Goal: Transaction & Acquisition: Book appointment/travel/reservation

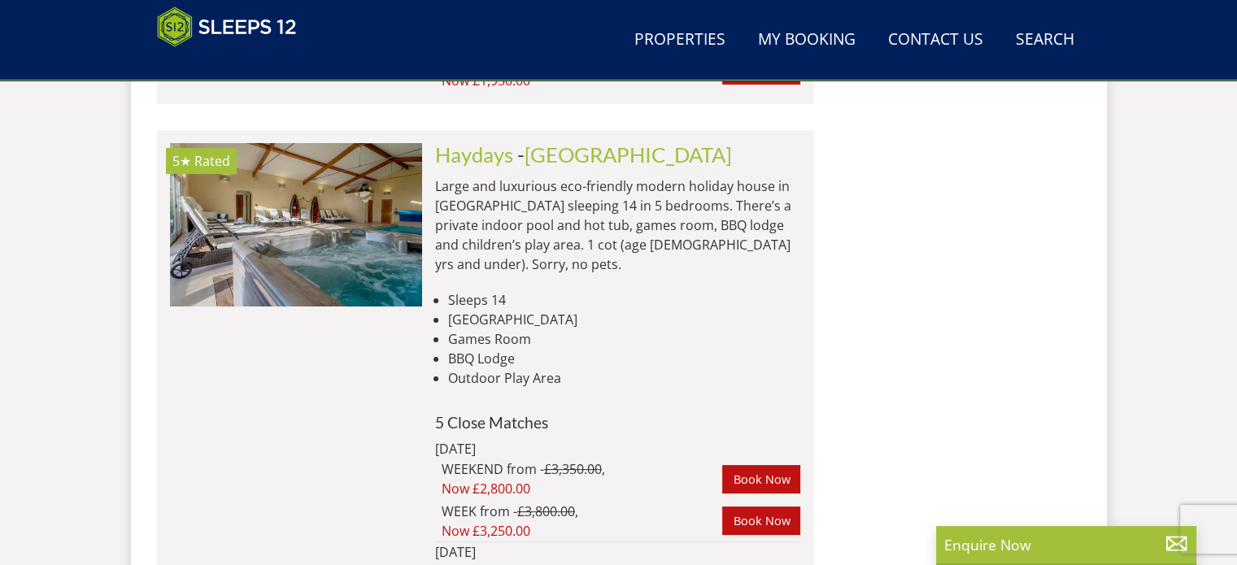
scroll to position [12707, 0]
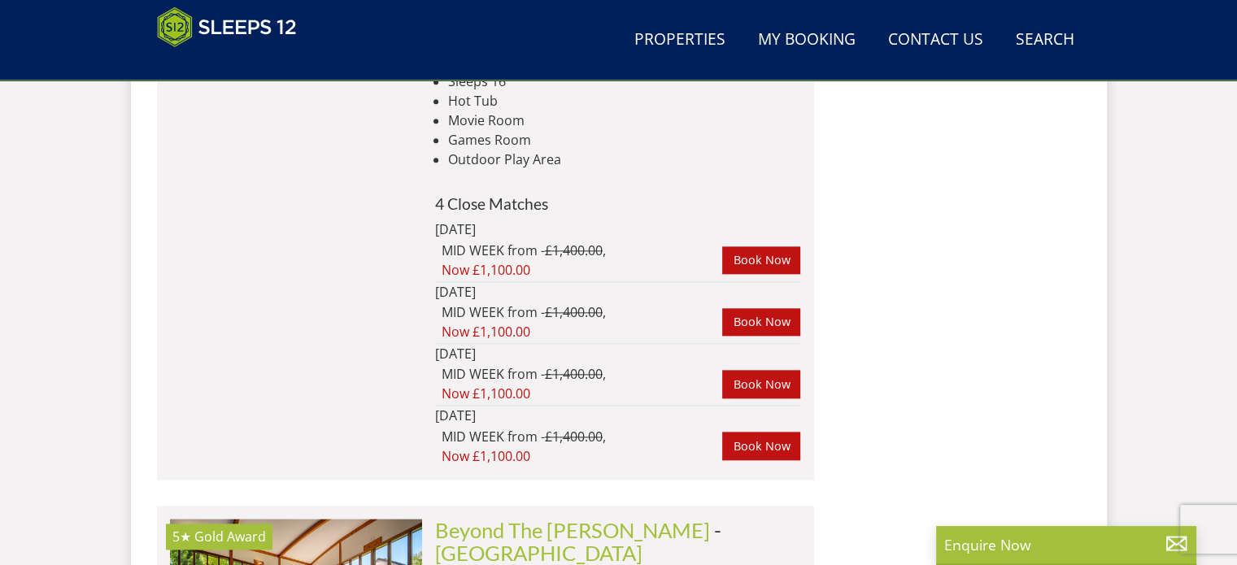
scroll to position [7581, 0]
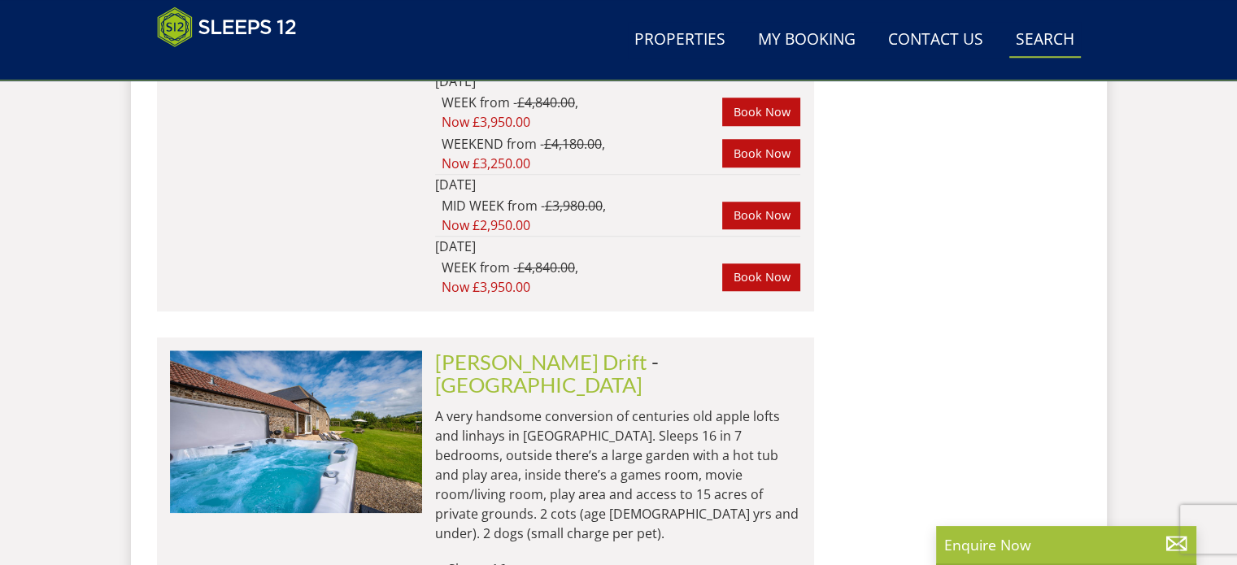
click at [1043, 35] on link "Search Check Availability" at bounding box center [1046, 40] width 72 height 37
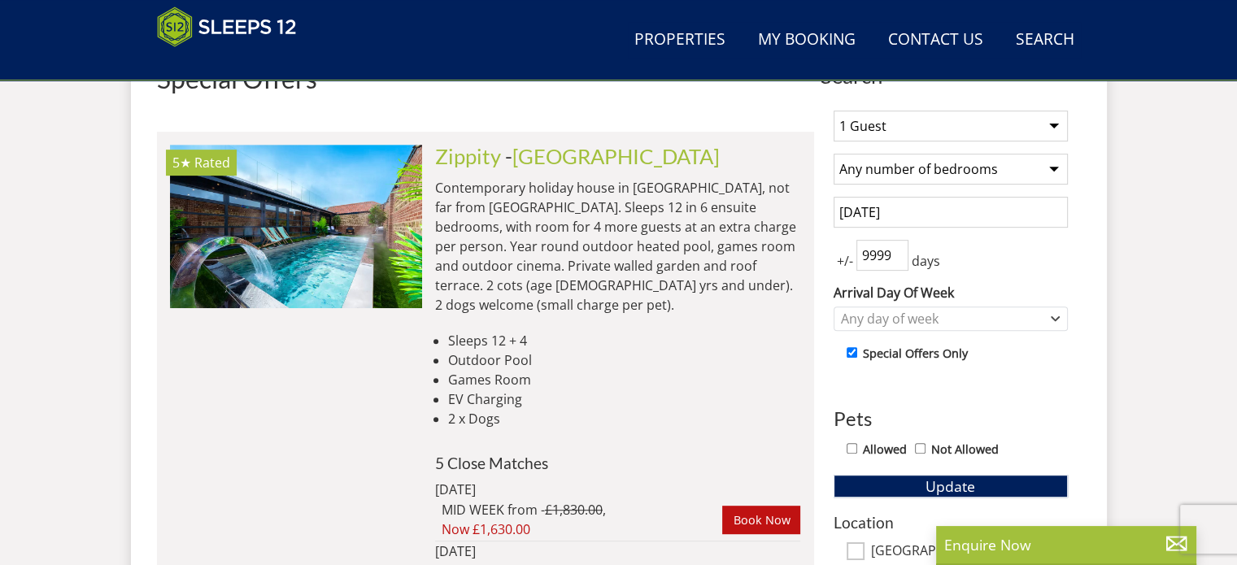
scroll to position [666, 0]
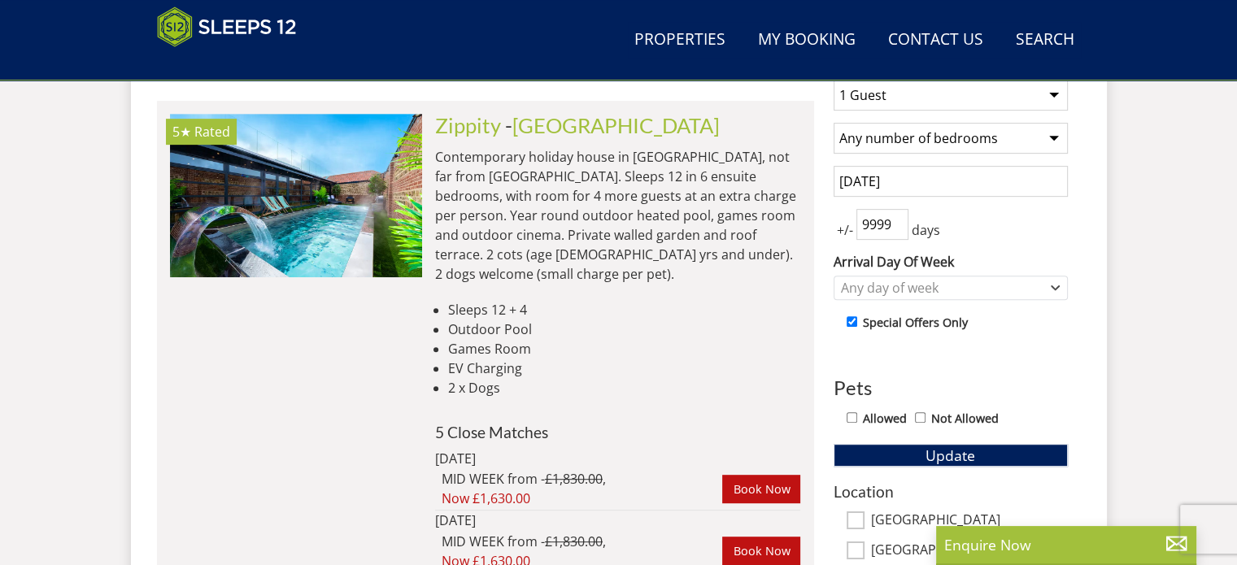
click at [1054, 90] on select "1 Guest 2 Guests 3 Guests 4 Guests 5 Guests 6 Guests 7 Guests 8 Guests 9 Guests…" at bounding box center [951, 95] width 234 height 31
select select "12"
click at [834, 80] on select "1 Guest 2 Guests 3 Guests 4 Guests 5 Guests 6 Guests 7 Guests 8 Guests 9 Guests…" at bounding box center [951, 95] width 234 height 31
click at [1048, 129] on select "Any number of bedrooms 4 Bedrooms 5 Bedrooms 6 Bedrooms 7 Bedrooms 8 Bedrooms 9…" at bounding box center [951, 138] width 234 height 31
select select "6"
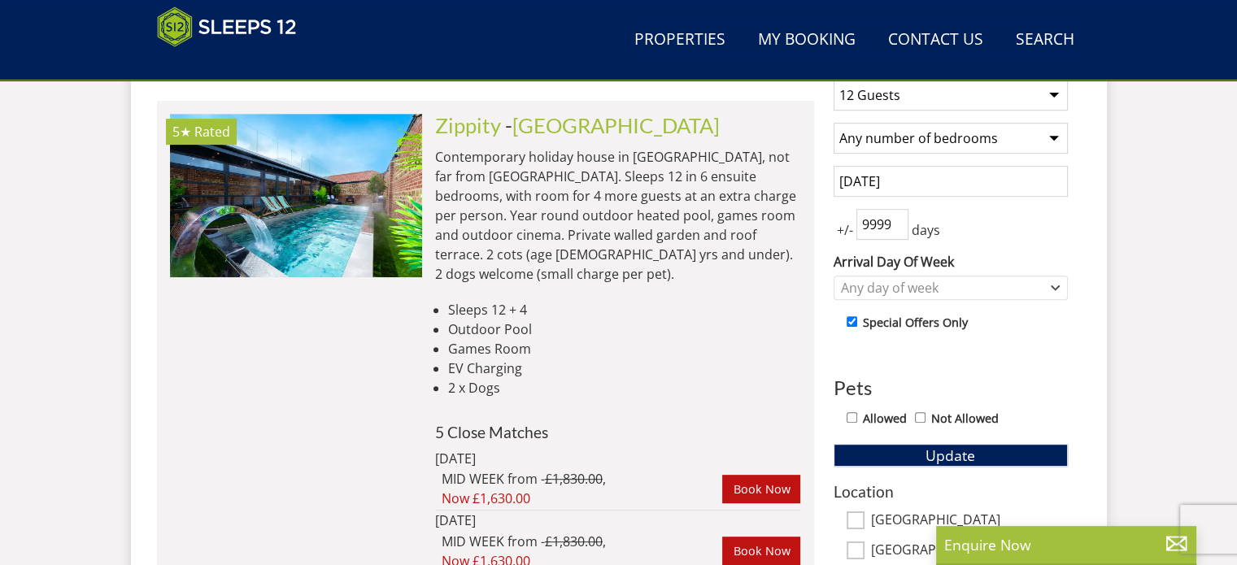
click at [834, 123] on select "Any number of bedrooms 4 Bedrooms 5 Bedrooms 6 Bedrooms 7 Bedrooms 8 Bedrooms 9…" at bounding box center [951, 138] width 234 height 31
drag, startPoint x: 908, startPoint y: 172, endPoint x: 921, endPoint y: 185, distance: 17.8
click at [910, 178] on input "[DATE]" at bounding box center [951, 181] width 234 height 31
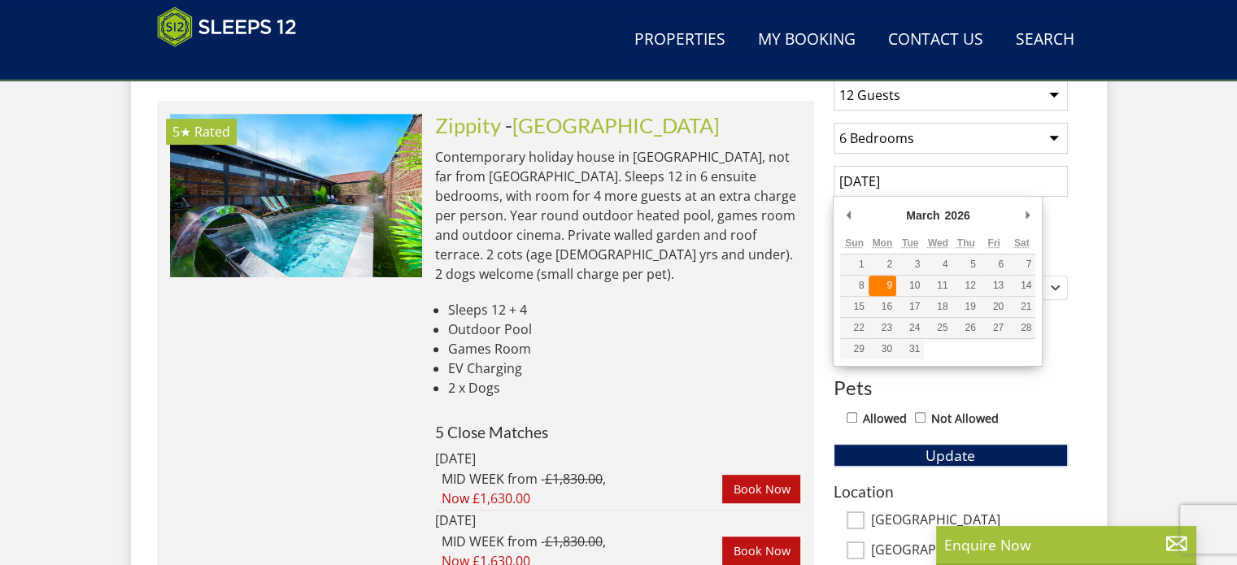
type input "09/03/2026"
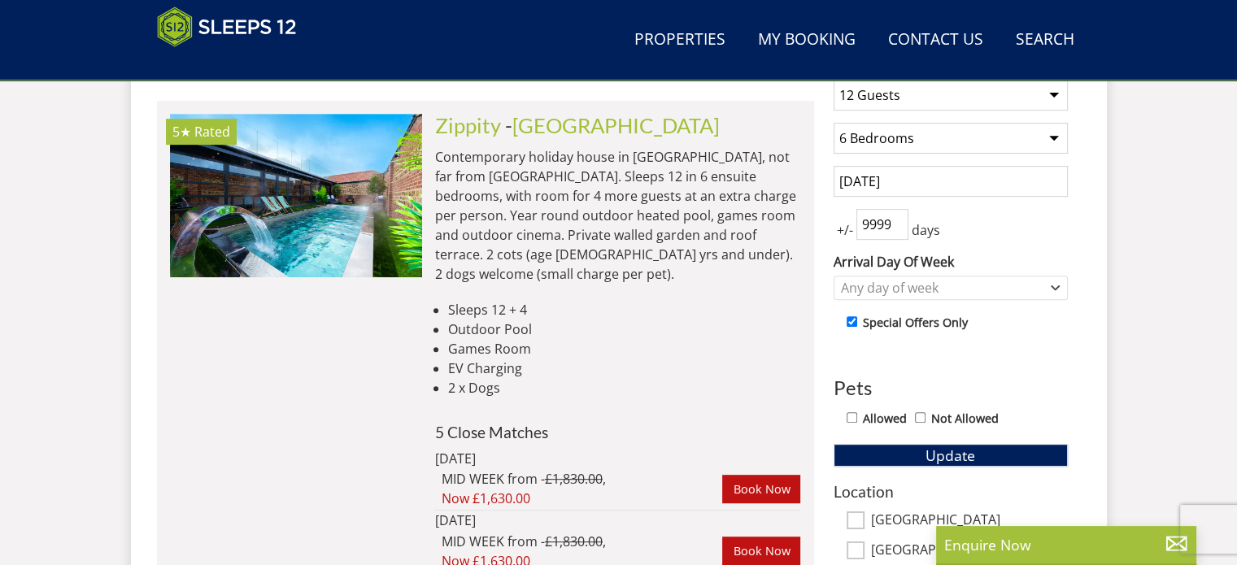
click at [903, 230] on input "999999" at bounding box center [883, 224] width 52 height 31
click at [898, 216] on input "999999" at bounding box center [883, 224] width 52 height 31
click at [834, 444] on button "Update" at bounding box center [951, 455] width 234 height 23
click at [1054, 286] on icon "Combobox" at bounding box center [1056, 287] width 7 height 3
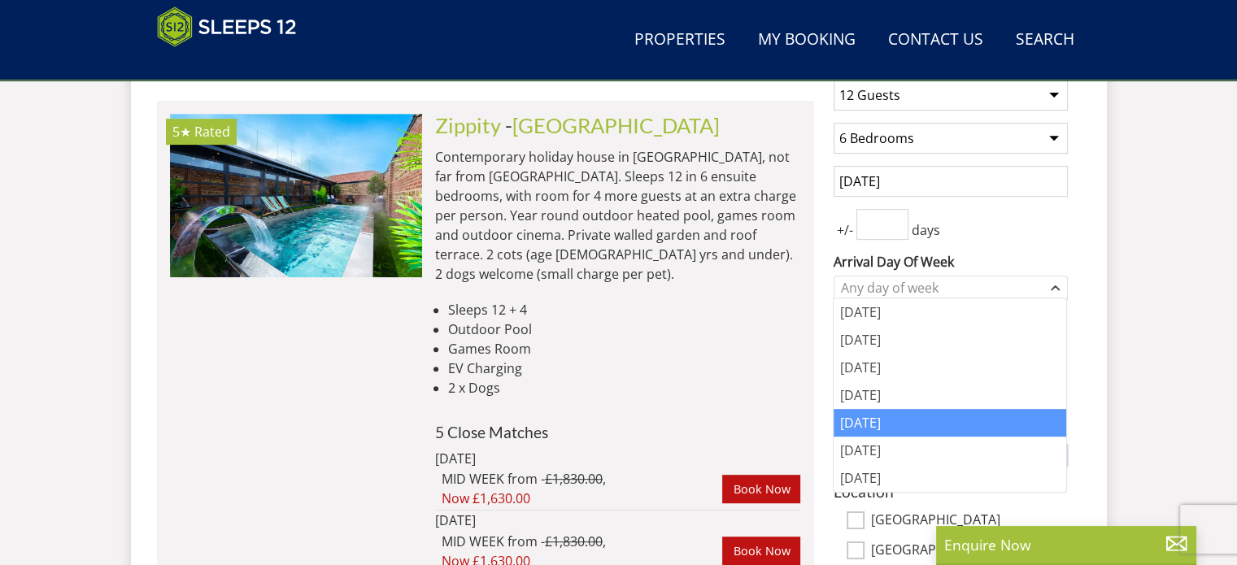
click at [866, 419] on div "[DATE]" at bounding box center [950, 423] width 233 height 28
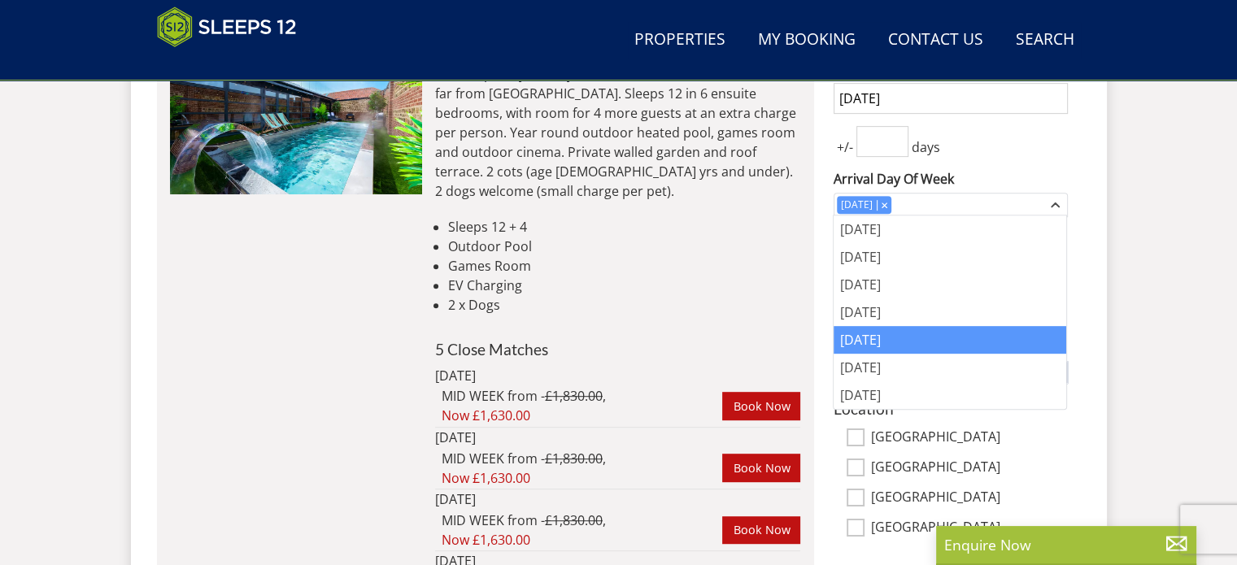
scroll to position [747, 0]
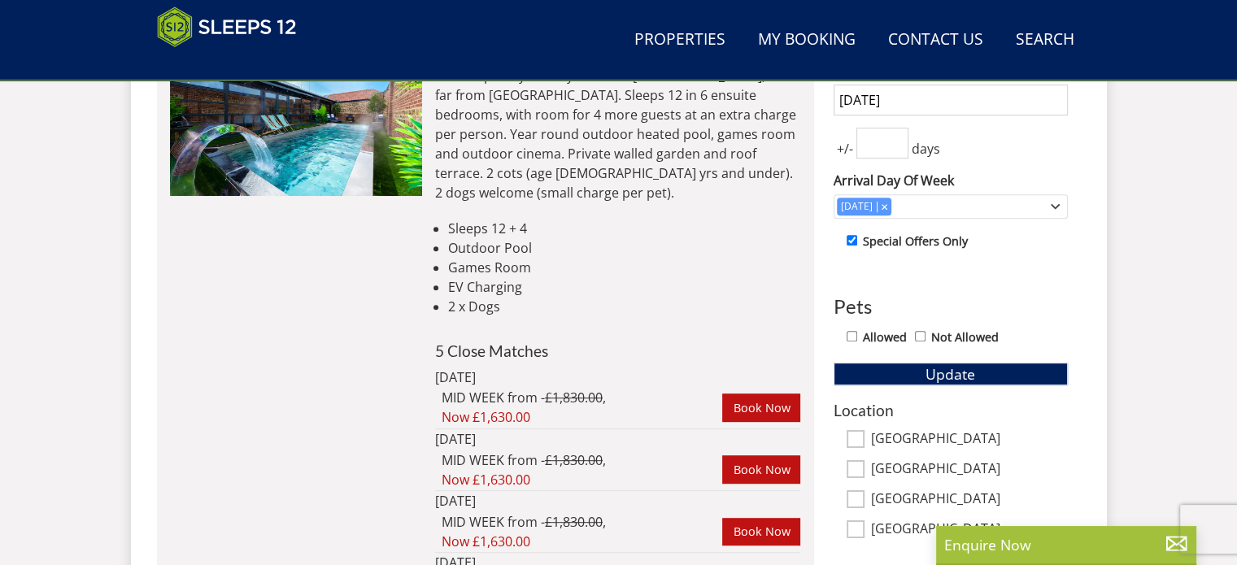
click at [853, 332] on input "Allowed" at bounding box center [852, 336] width 11 height 11
checkbox input "true"
click at [950, 370] on span "Update" at bounding box center [951, 374] width 50 height 20
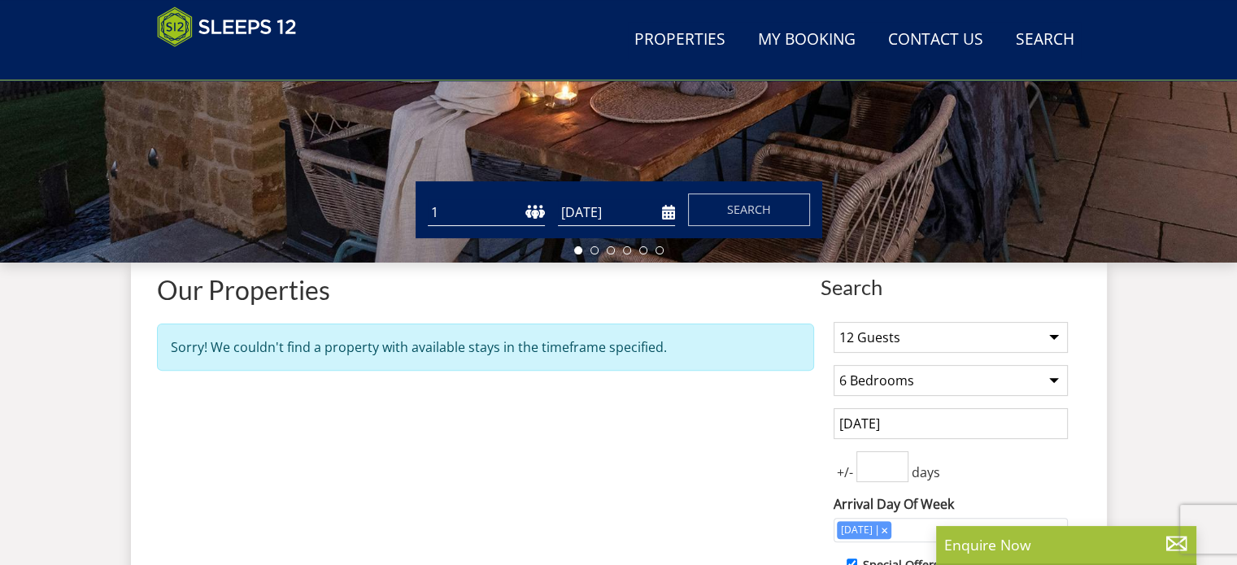
scroll to position [421, 0]
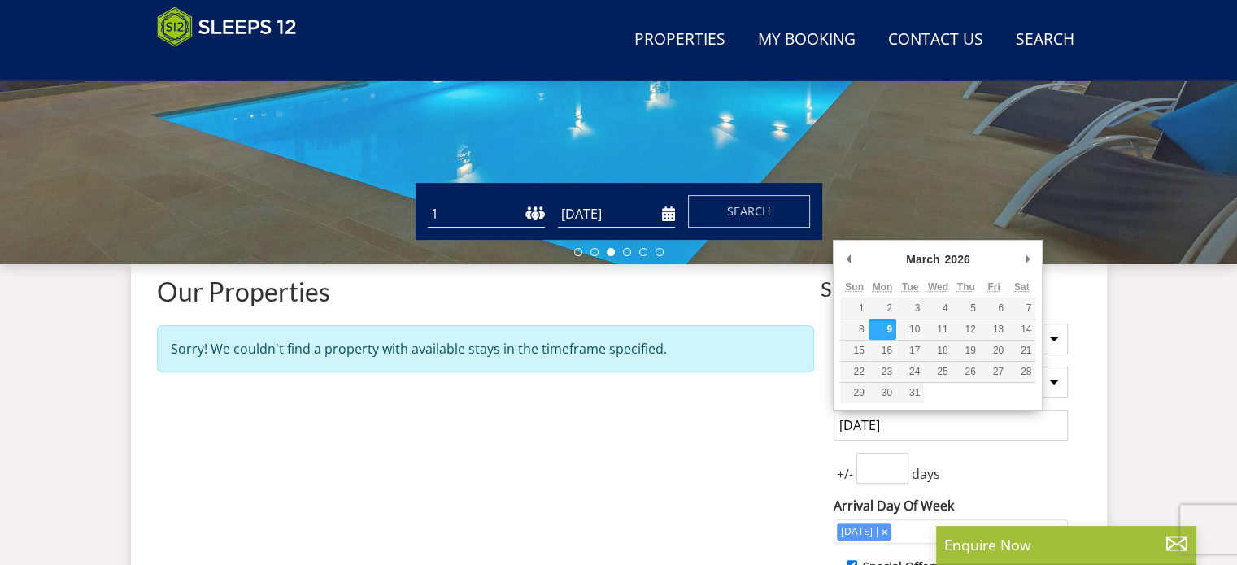
click at [919, 423] on input "09/03/2026" at bounding box center [951, 425] width 234 height 31
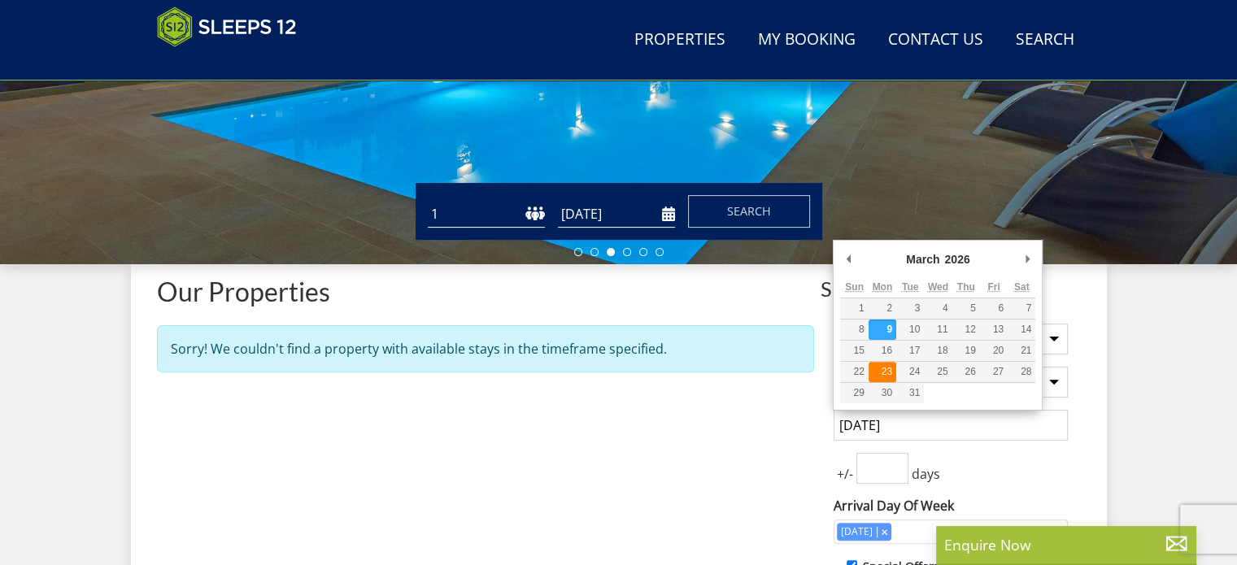
type input "[DATE]"
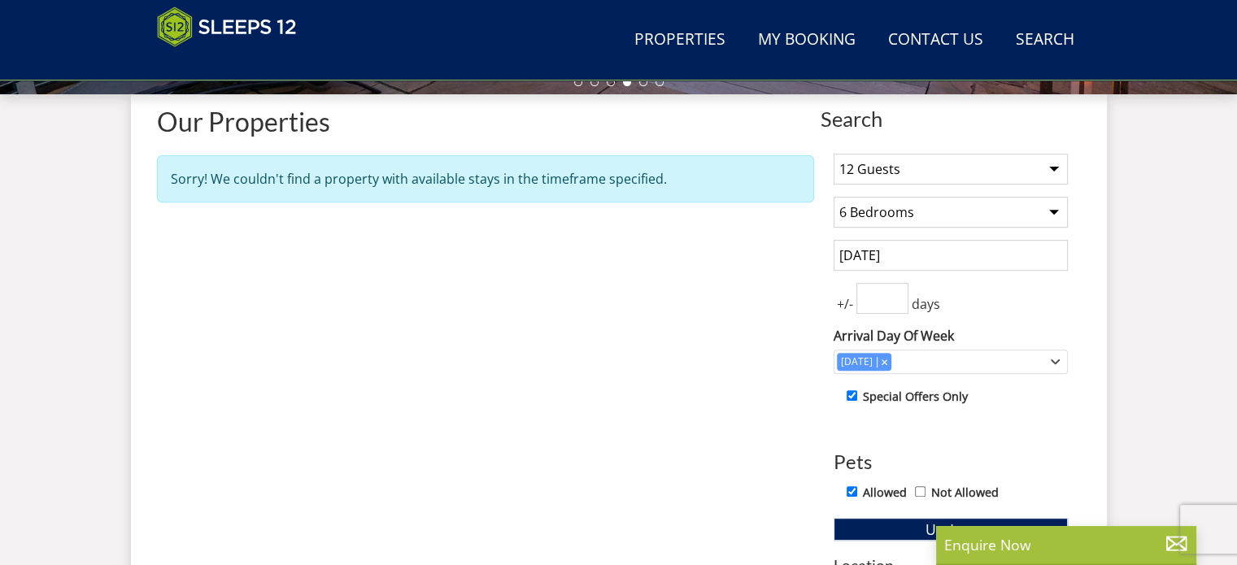
scroll to position [666, 0]
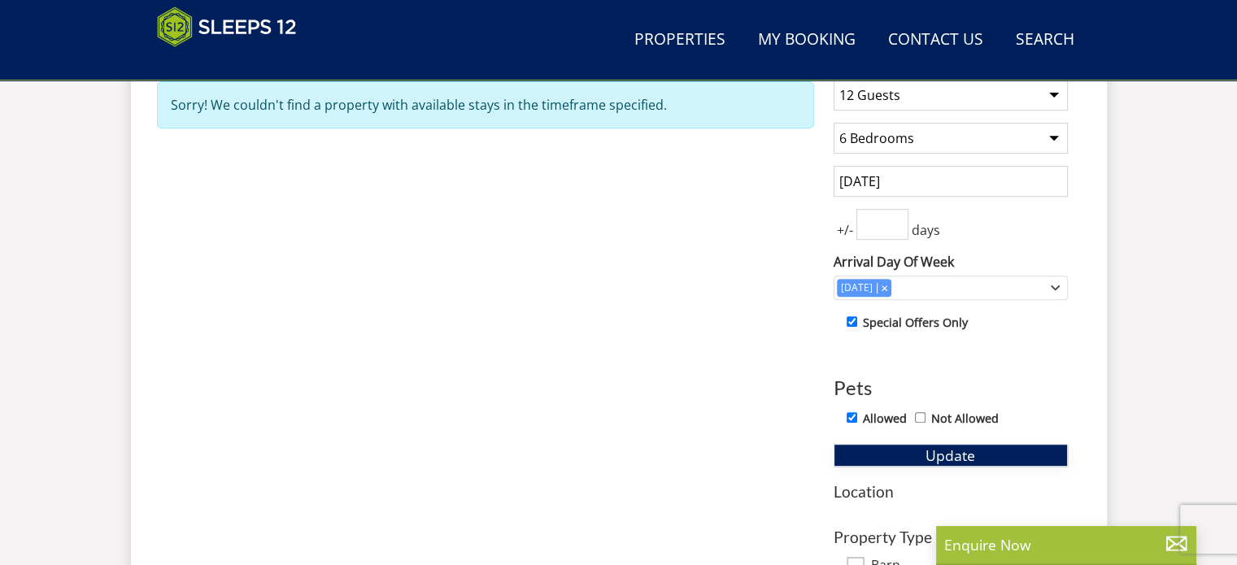
click at [949, 451] on span "Update" at bounding box center [951, 456] width 50 height 20
click at [940, 448] on span "Update" at bounding box center [951, 456] width 50 height 20
click at [1055, 285] on icon "Combobox" at bounding box center [1055, 288] width 9 height 10
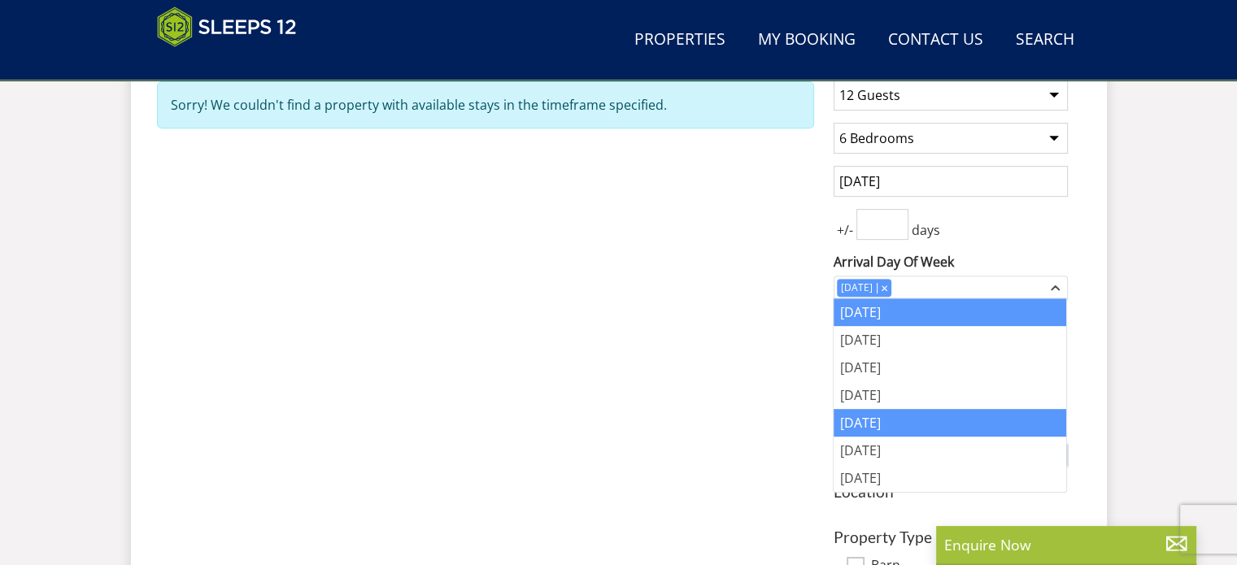
click at [877, 312] on div "[DATE]" at bounding box center [950, 313] width 233 height 28
click at [1146, 399] on div "Search Menu Properties My Booking Contact Us 01823 218597 Search Check Availabi…" at bounding box center [618, 54] width 1237 height 1368
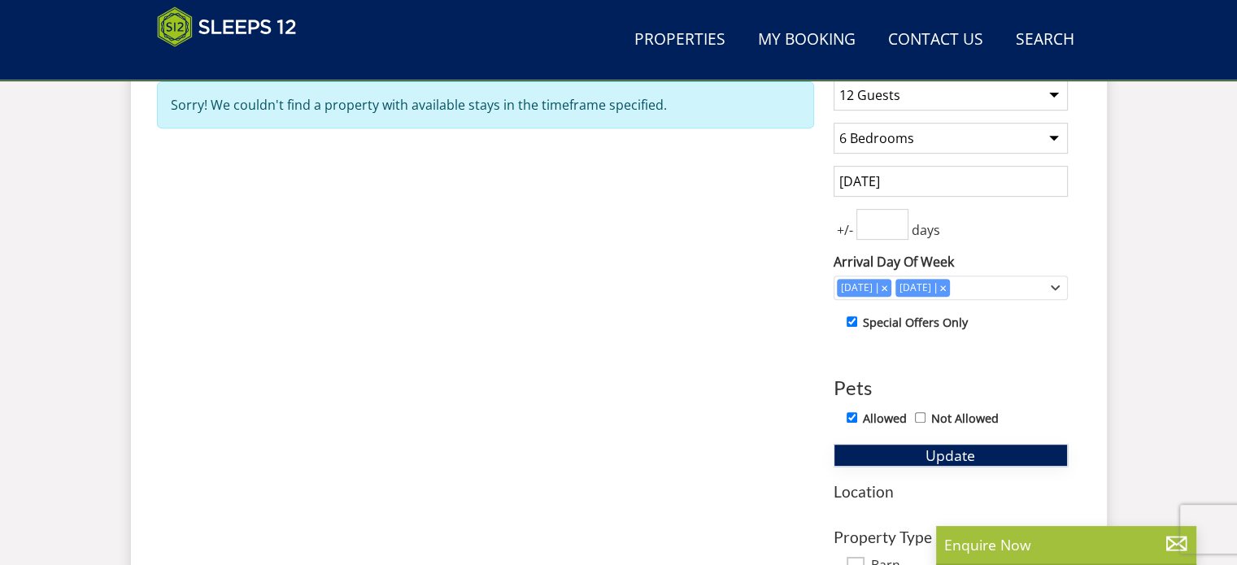
click at [946, 452] on span "Update" at bounding box center [951, 456] width 50 height 20
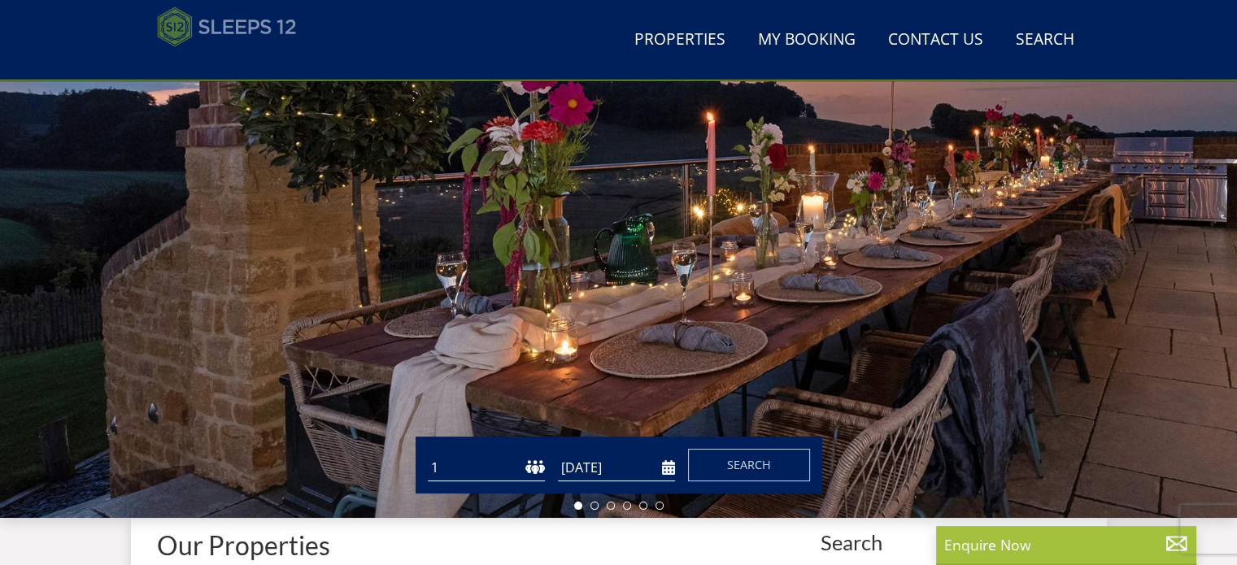
scroll to position [0, 0]
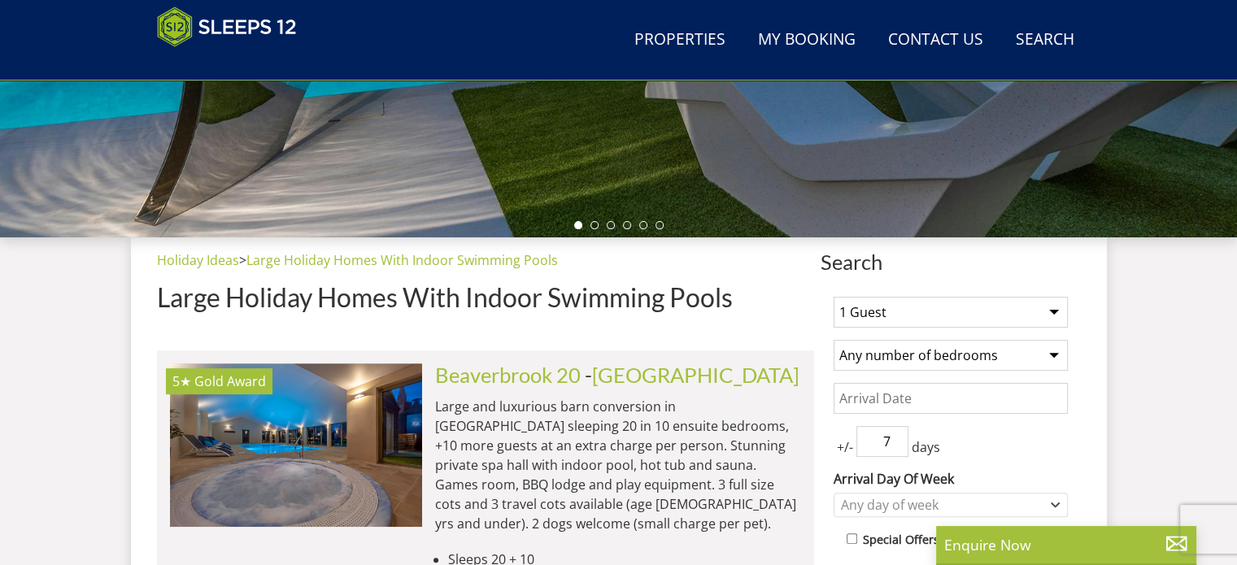
scroll to position [584, 0]
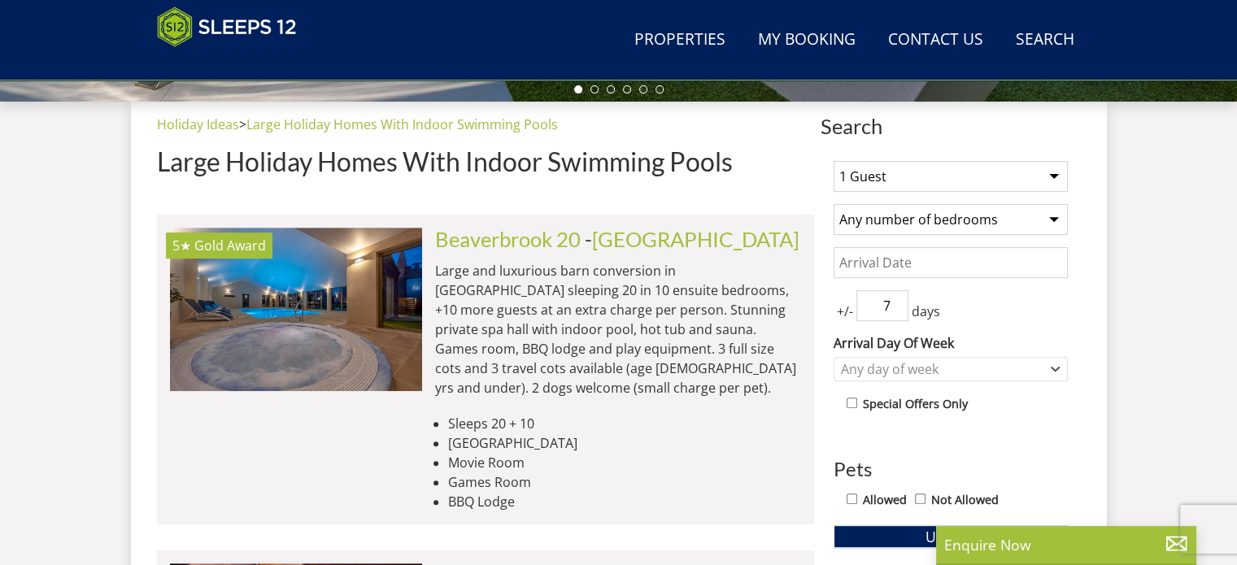
click at [1051, 172] on select "1 Guest 2 Guests 3 Guests 4 Guests 5 Guests 6 Guests 7 Guests 8 Guests 9 Guests…" at bounding box center [951, 176] width 234 height 31
select select "12"
click at [834, 161] on select "1 Guest 2 Guests 3 Guests 4 Guests 5 Guests 6 Guests 7 Guests 8 Guests 9 Guests…" at bounding box center [951, 176] width 234 height 31
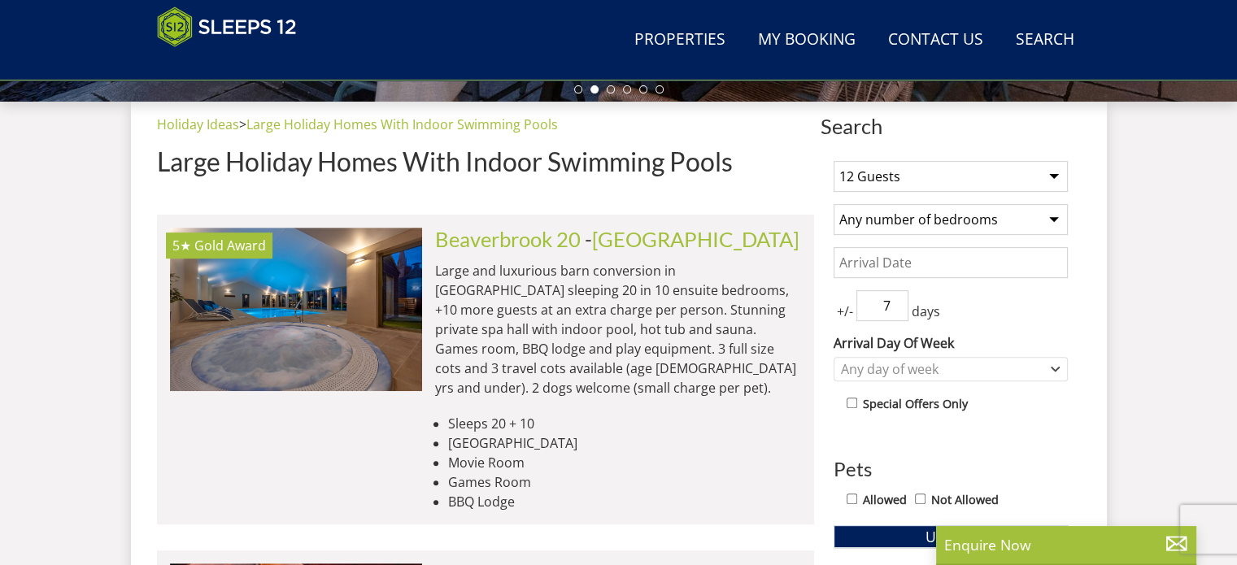
click at [1054, 217] on select "Any number of bedrooms 4 Bedrooms 5 Bedrooms 6 Bedrooms 7 Bedrooms 8 Bedrooms 9…" at bounding box center [951, 219] width 234 height 31
select select "6"
click at [834, 204] on select "Any number of bedrooms 4 Bedrooms 5 Bedrooms 6 Bedrooms 7 Bedrooms 8 Bedrooms 9…" at bounding box center [951, 219] width 234 height 31
click at [858, 263] on input "Date" at bounding box center [951, 262] width 234 height 31
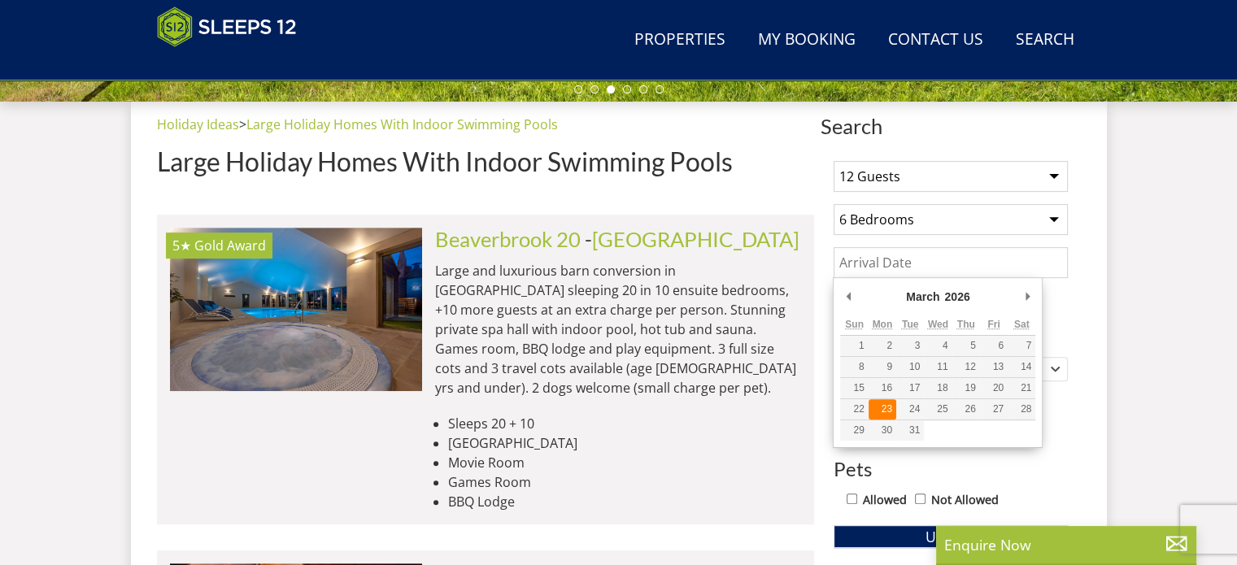
type input "[DATE]"
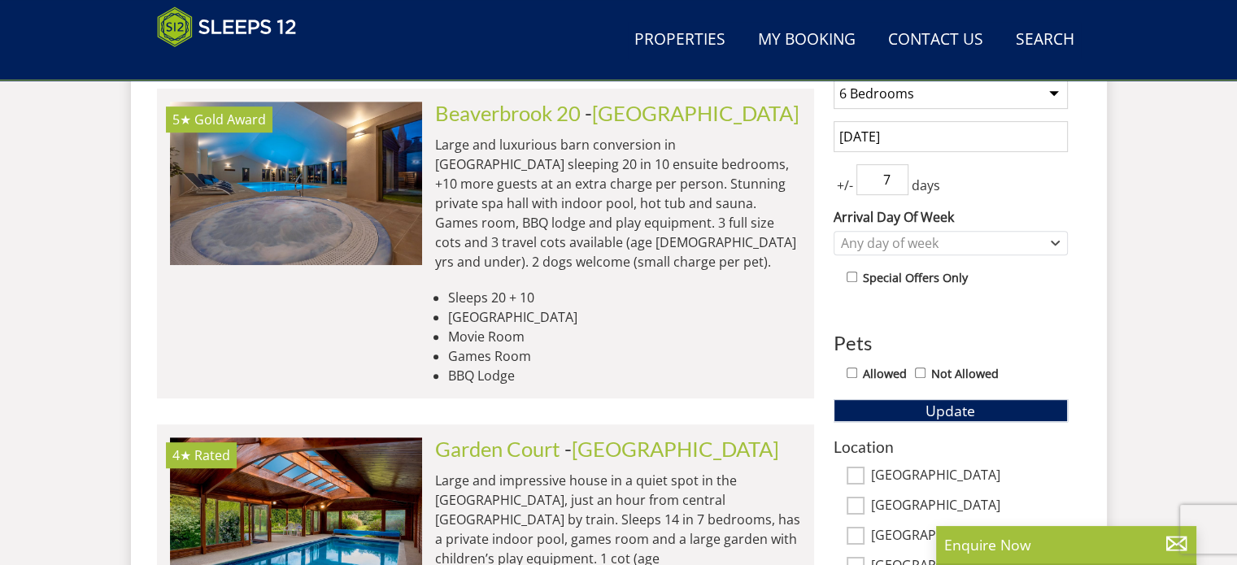
scroll to position [747, 0]
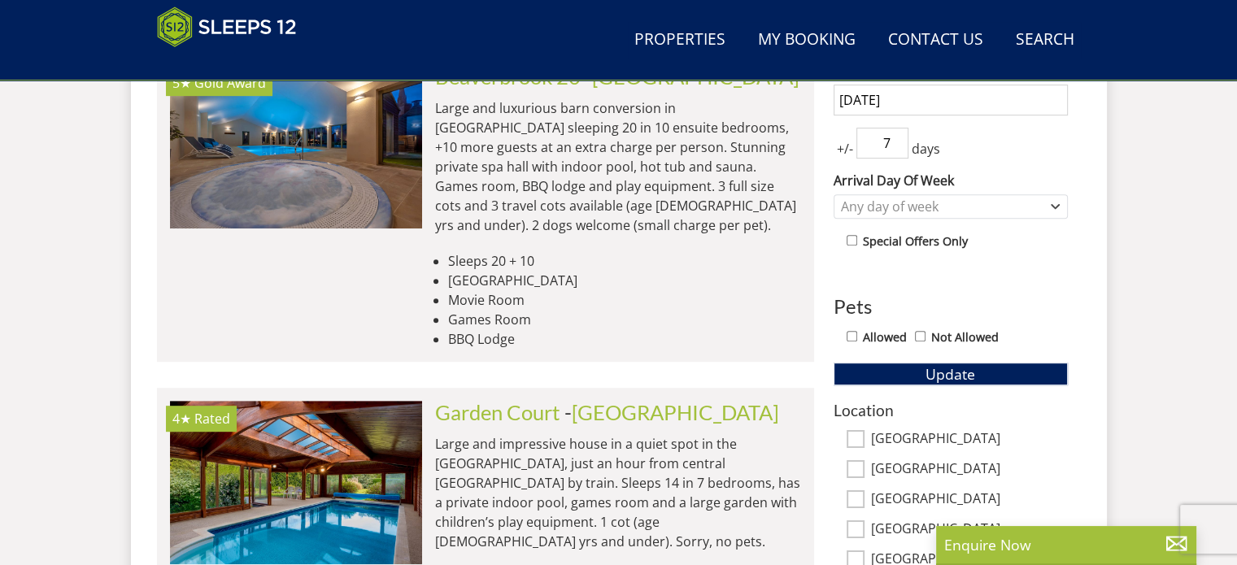
click at [853, 331] on input "Allowed" at bounding box center [852, 336] width 11 height 11
checkbox input "true"
click at [856, 434] on input "[GEOGRAPHIC_DATA]" at bounding box center [856, 439] width 18 height 18
checkbox input "true"
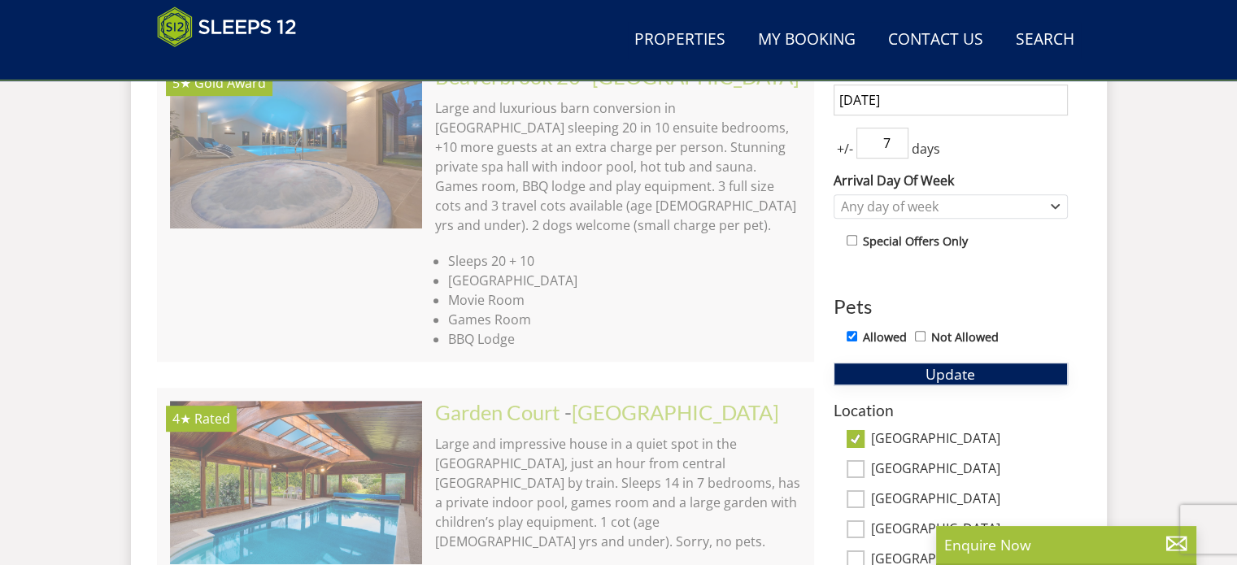
click at [940, 369] on span "Update" at bounding box center [951, 374] width 50 height 20
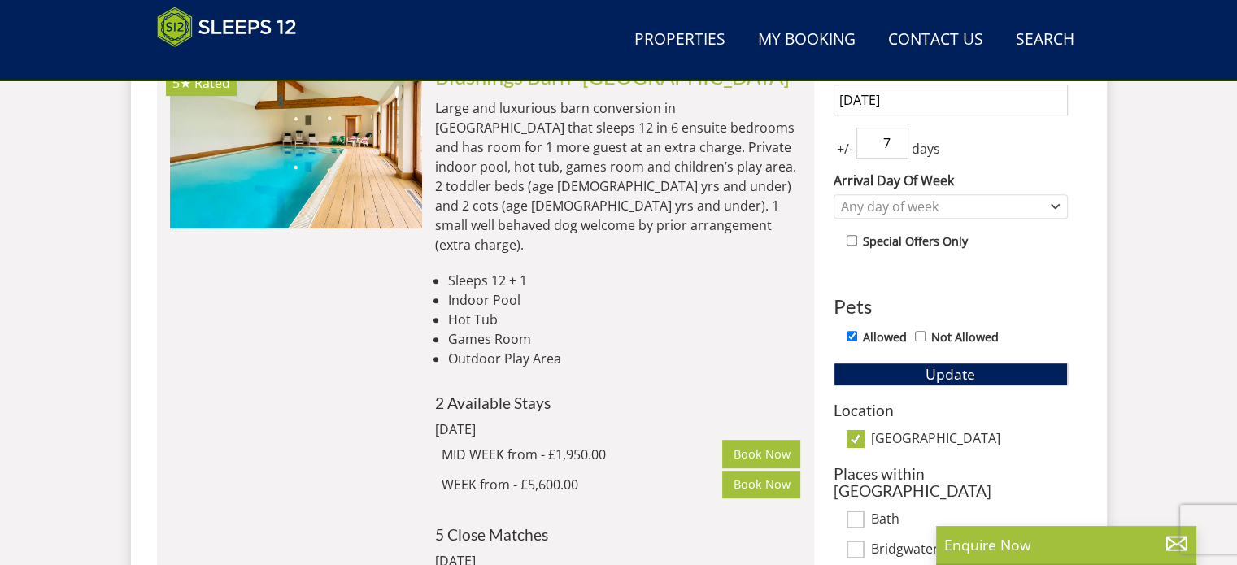
click at [920, 333] on input "Not Allowed" at bounding box center [920, 336] width 11 height 11
checkbox input "true"
checkbox input "false"
click at [952, 370] on span "Update" at bounding box center [951, 374] width 50 height 20
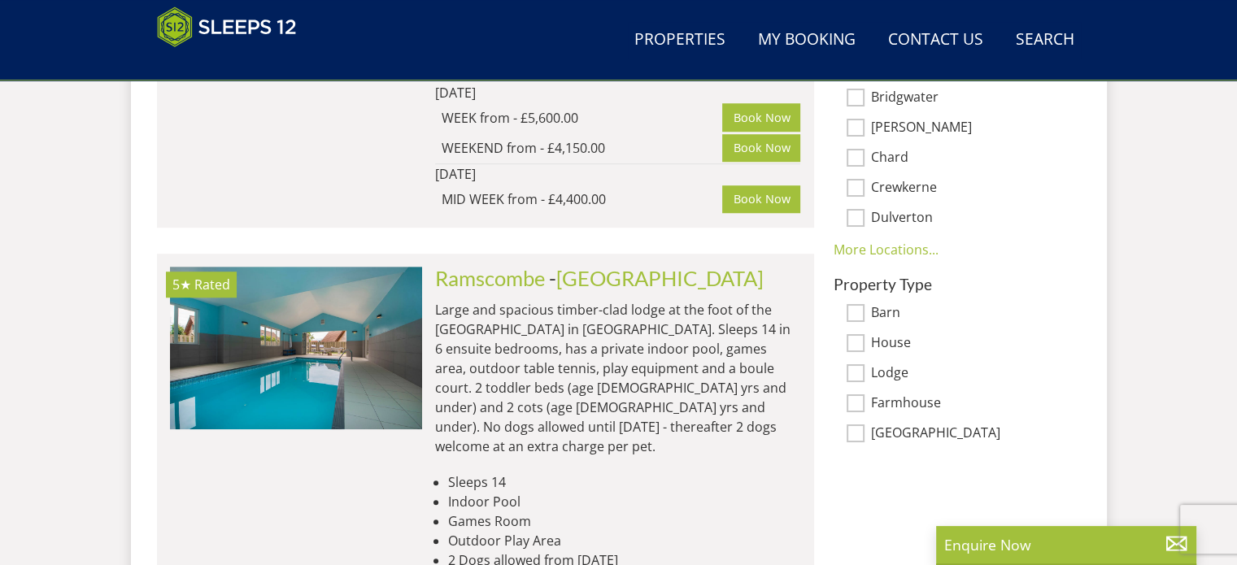
scroll to position [1235, 0]
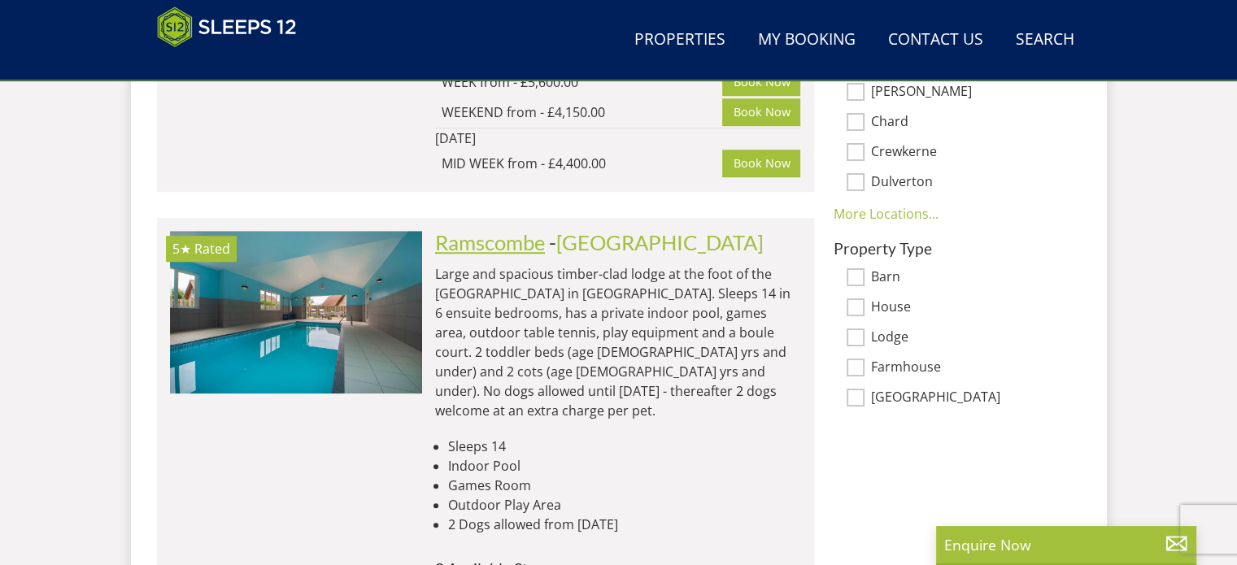
click at [469, 230] on link "Ramscombe" at bounding box center [490, 242] width 110 height 24
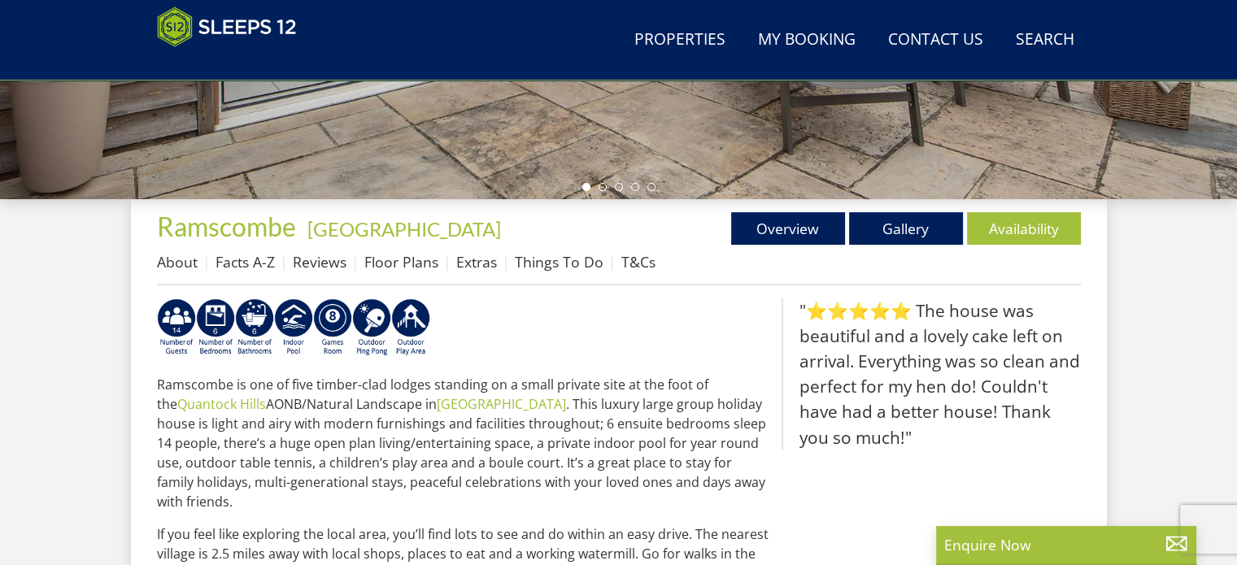
scroll to position [488, 0]
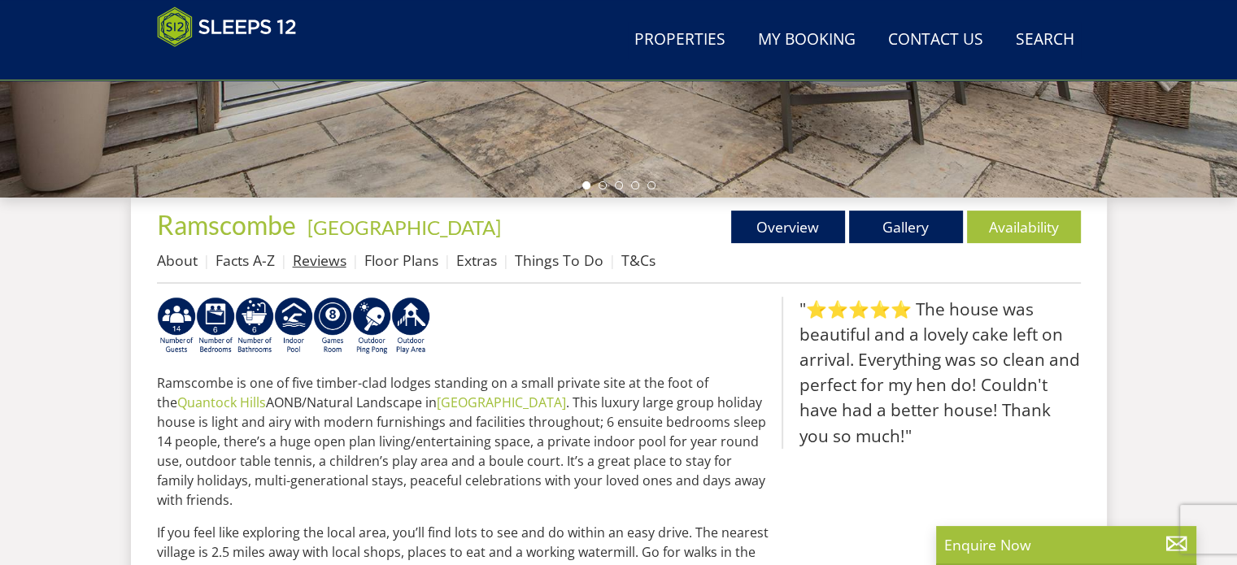
click at [310, 260] on link "Reviews" at bounding box center [320, 261] width 54 height 20
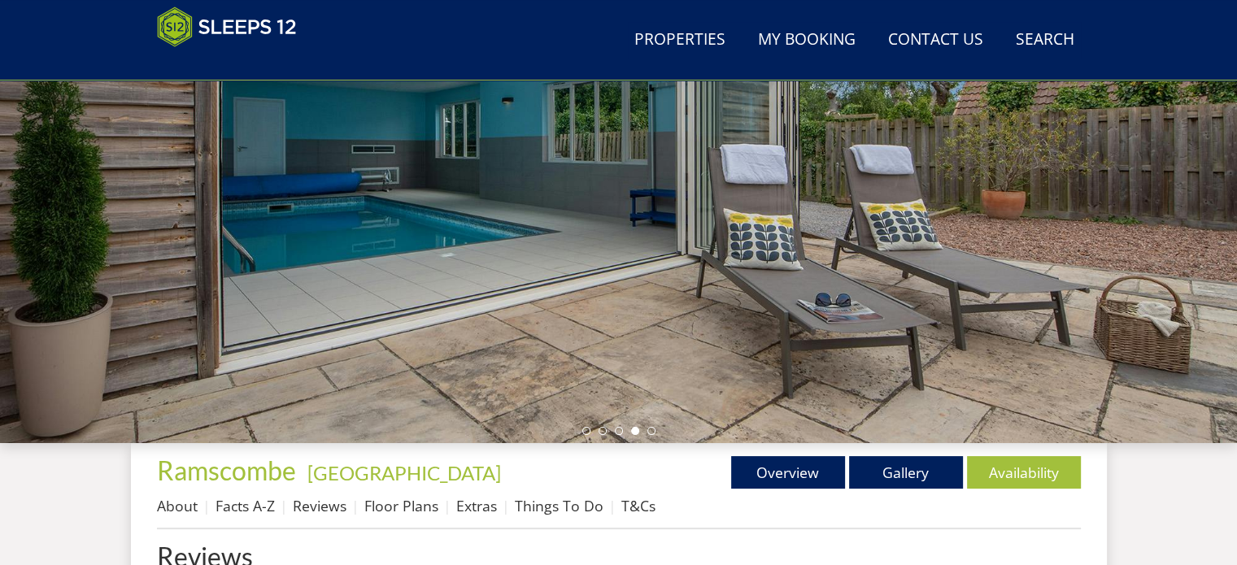
scroll to position [244, 0]
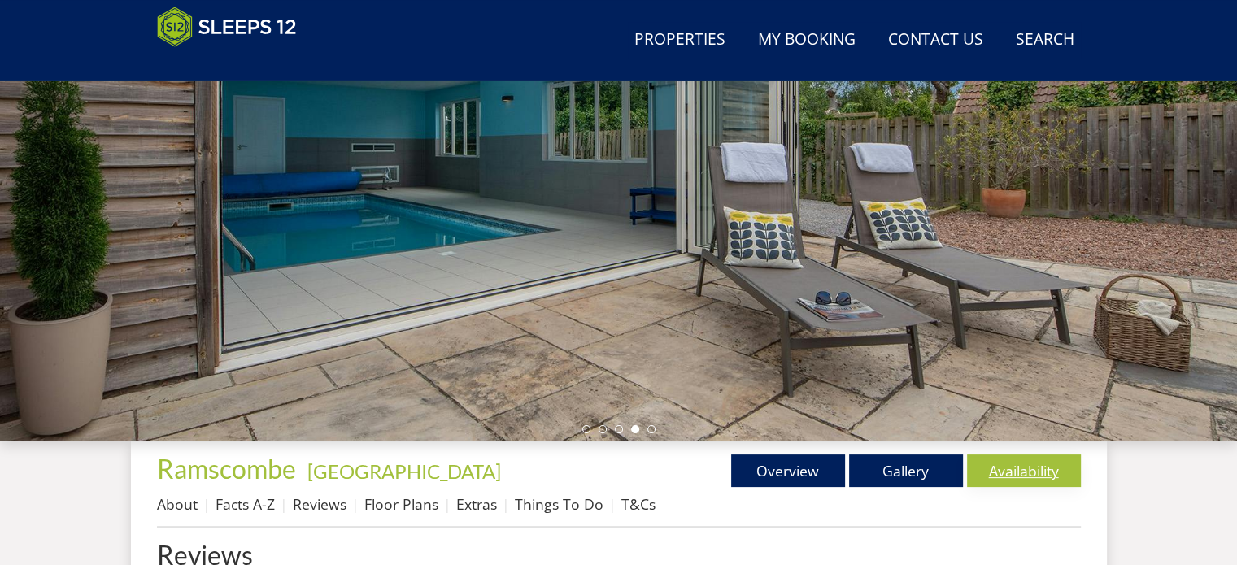
click at [1035, 473] on link "Availability" at bounding box center [1024, 471] width 114 height 33
